Goal: Use online tool/utility: Utilize a website feature to perform a specific function

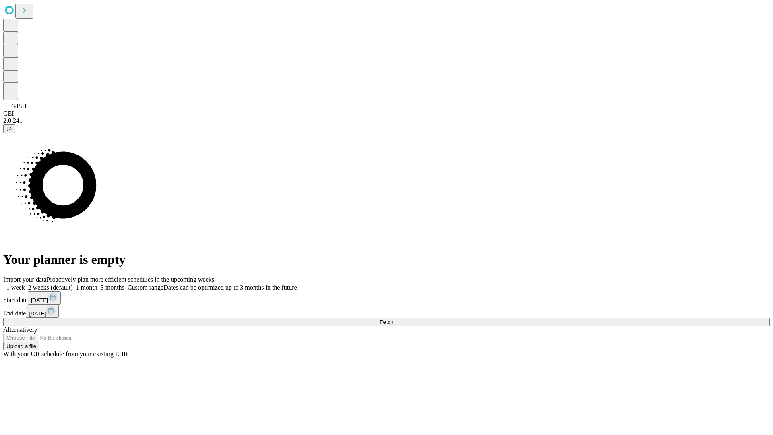
click at [393, 319] on span "Fetch" at bounding box center [386, 322] width 13 height 6
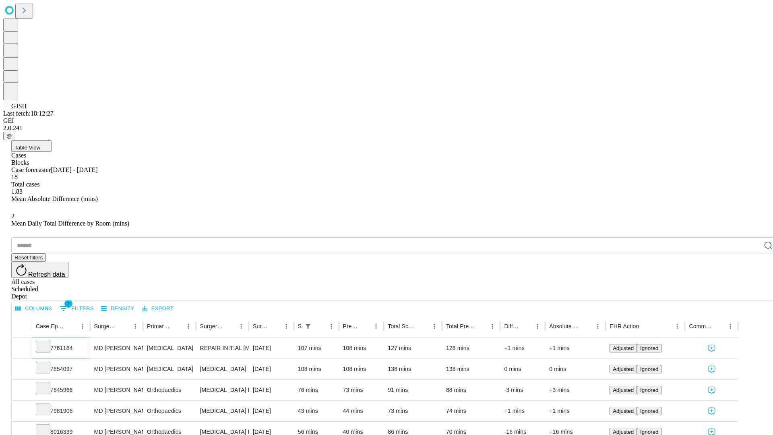
click at [47, 342] on icon at bounding box center [43, 346] width 8 height 8
